Goal: Find specific page/section: Find specific page/section

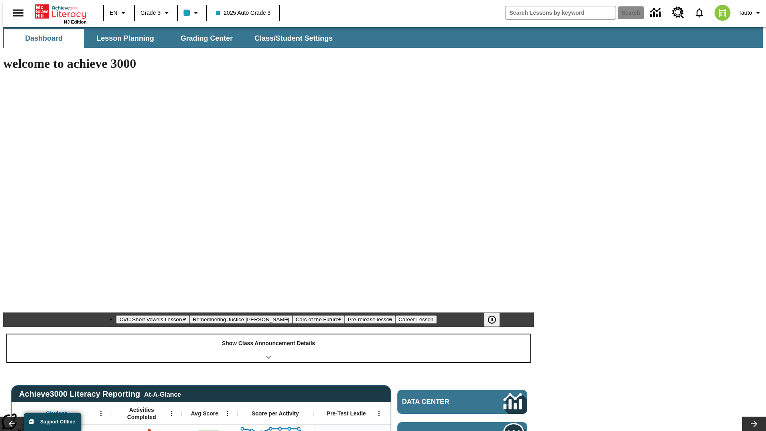
click at [268, 334] on div "Show Class Announcement Details" at bounding box center [268, 348] width 522 height 28
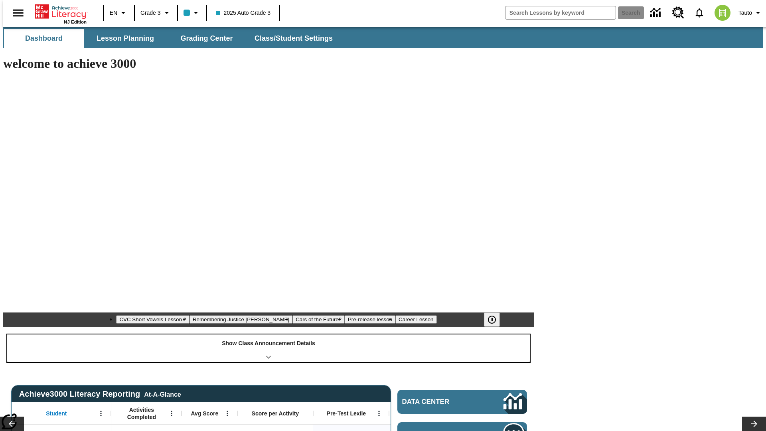
click at [268, 334] on div "Show Class Announcement Details" at bounding box center [268, 348] width 522 height 28
